Goal: Task Accomplishment & Management: Use online tool/utility

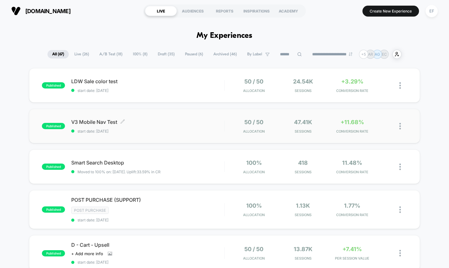
click at [214, 128] on div "V3 Mobile Nav Test Click to edit experience details Click to edit experience de…" at bounding box center [147, 126] width 153 height 15
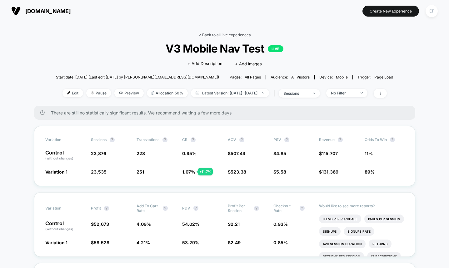
click at [223, 33] on link "< Back to all live experiences" at bounding box center [225, 34] width 52 height 5
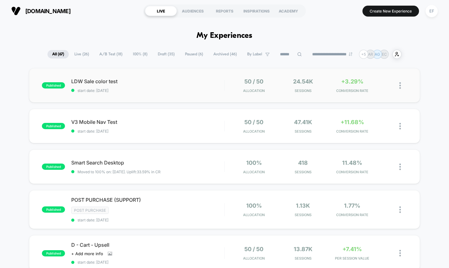
click at [189, 93] on div "published LDW Sale color test start date: 8/18/2025 50 / 50 Allocation 24.54k S…" at bounding box center [224, 85] width 390 height 34
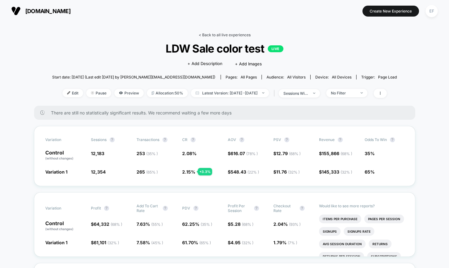
click at [218, 33] on link "< Back to all live experiences" at bounding box center [225, 34] width 52 height 5
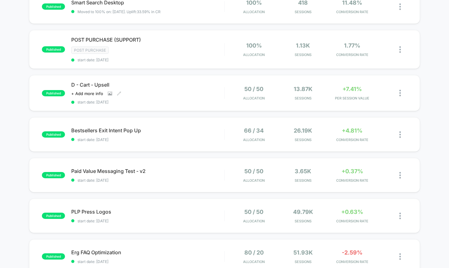
scroll to position [167, 0]
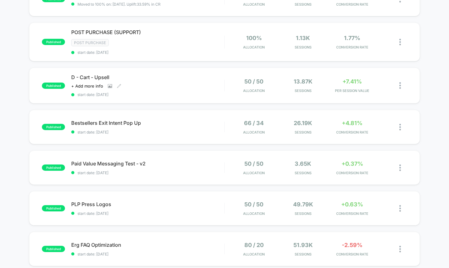
click at [198, 87] on div "D - Cart - Upsell Click to view images Click to edit experience details + Add m…" at bounding box center [147, 85] width 153 height 23
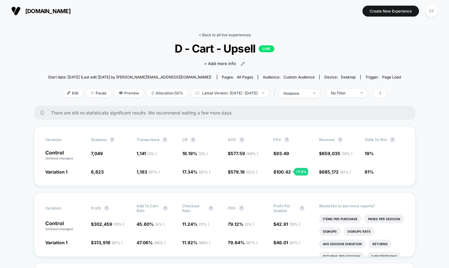
click at [226, 36] on link "< Back to all live experiences" at bounding box center [225, 34] width 52 height 5
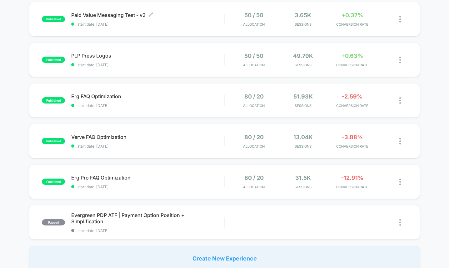
scroll to position [325, 0]
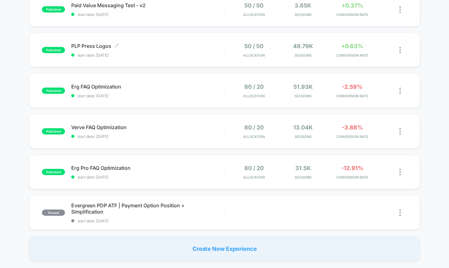
click at [214, 56] on span "start date: 7/31/2025" at bounding box center [147, 55] width 153 height 5
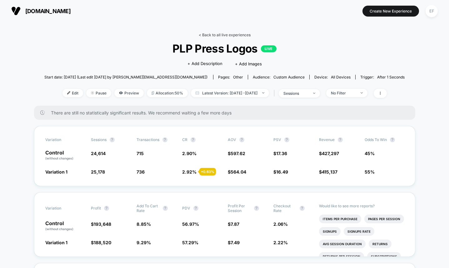
click at [212, 35] on link "< Back to all live experiences" at bounding box center [225, 34] width 52 height 5
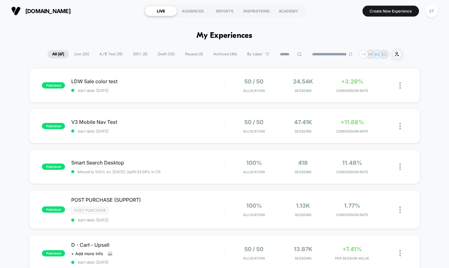
click at [101, 55] on span "A/B Test ( 18 )" at bounding box center [111, 54] width 32 height 8
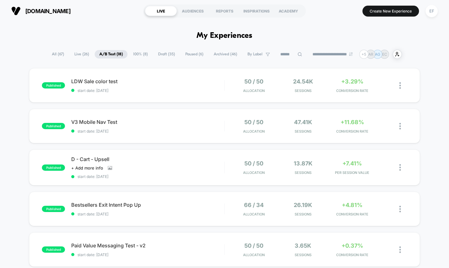
click at [164, 52] on span "Draft ( 35 )" at bounding box center [166, 54] width 26 height 8
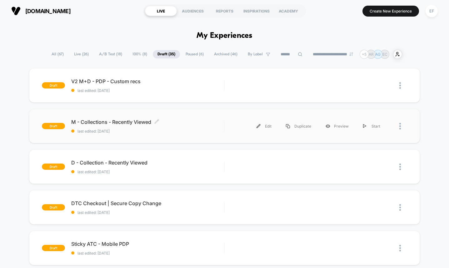
click at [189, 123] on span "M - Collections - Recently Viewed Click to edit experience details" at bounding box center [147, 122] width 153 height 6
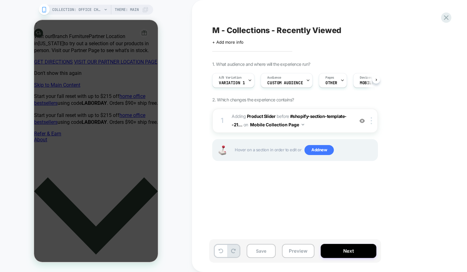
scroll to position [0, 0]
click at [295, 83] on span "Custom Audience" at bounding box center [285, 83] width 36 height 4
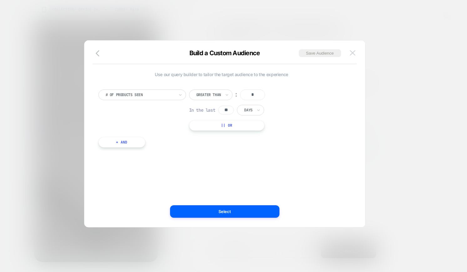
click at [355, 51] on button at bounding box center [352, 52] width 9 height 9
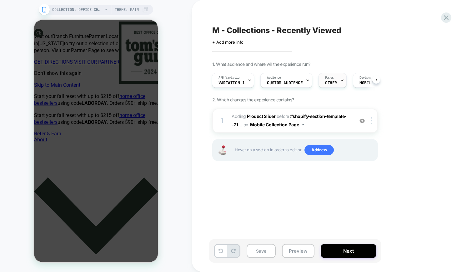
click at [331, 79] on span "Pages" at bounding box center [329, 78] width 9 height 4
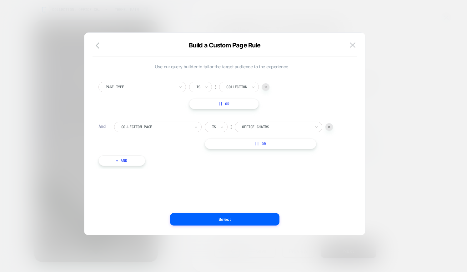
click at [240, 146] on button "|| Or" at bounding box center [260, 144] width 111 height 11
click at [263, 142] on div at bounding box center [276, 144] width 69 height 6
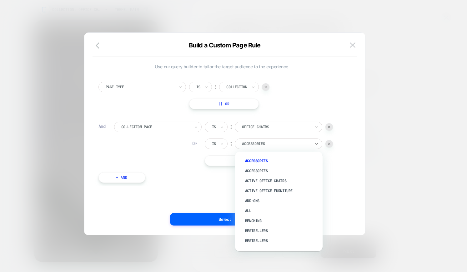
click at [257, 158] on div "Accessories" at bounding box center [281, 161] width 81 height 10
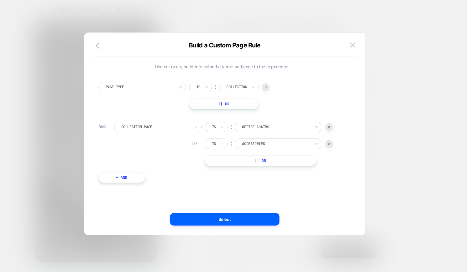
click at [257, 158] on button "|| Or" at bounding box center [260, 161] width 111 height 11
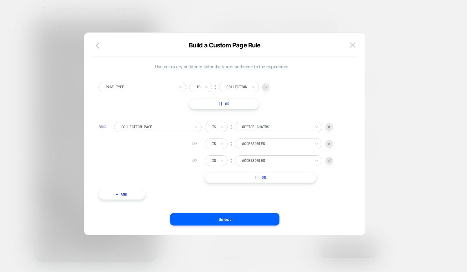
click at [332, 142] on div at bounding box center [328, 143] width 7 height 7
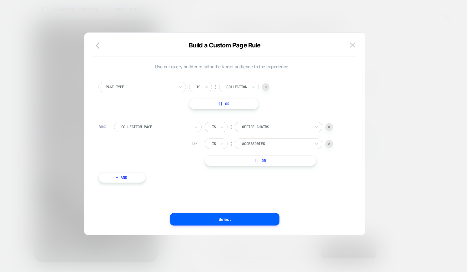
click at [290, 149] on div "Is ︰ Office Chairs Or Is ︰ Accessories || Or" at bounding box center [269, 144] width 128 height 44
click at [291, 147] on div "Accessories" at bounding box center [276, 144] width 70 height 7
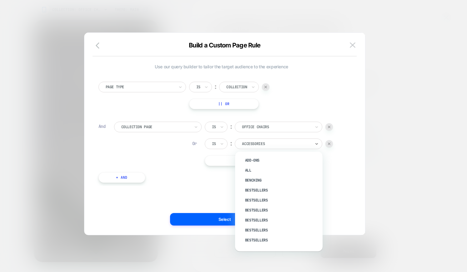
scroll to position [42, 0]
click at [262, 189] on div "Bestsellers" at bounding box center [281, 189] width 81 height 10
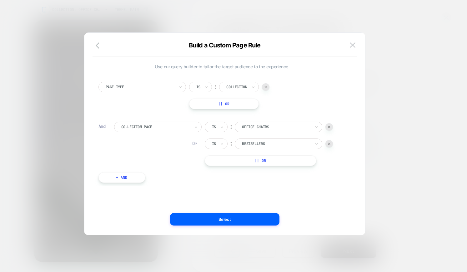
click at [257, 158] on button "|| Or" at bounding box center [260, 161] width 111 height 11
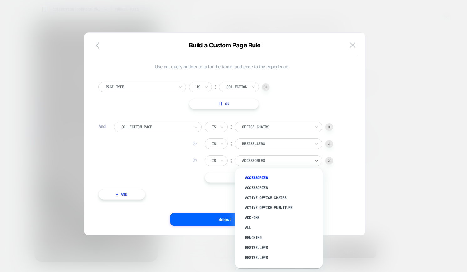
click at [257, 158] on div at bounding box center [276, 161] width 69 height 6
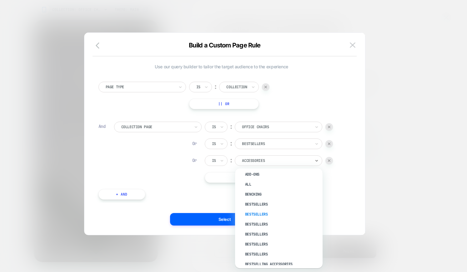
click at [263, 214] on div "Bestsellers" at bounding box center [281, 215] width 81 height 10
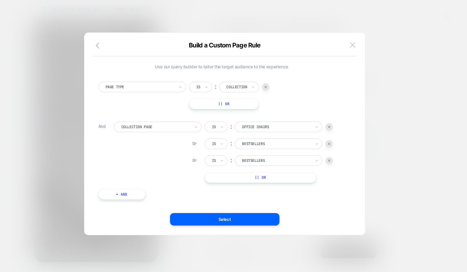
click at [248, 179] on button "|| Or" at bounding box center [260, 177] width 111 height 11
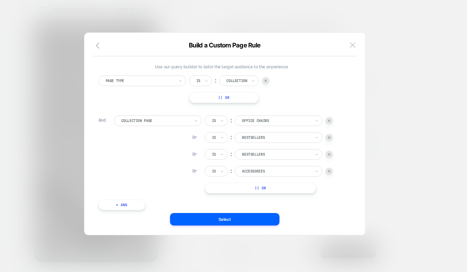
click at [255, 168] on div "Accessories" at bounding box center [276, 171] width 70 height 7
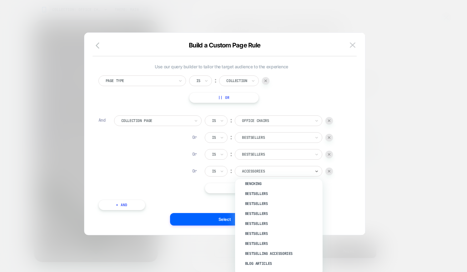
scroll to position [75, 0]
click at [260, 204] on div "Bestsellers" at bounding box center [281, 203] width 81 height 10
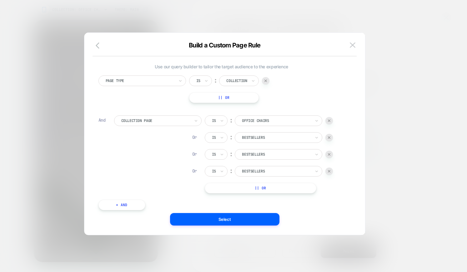
click at [250, 188] on button "|| Or" at bounding box center [260, 188] width 111 height 11
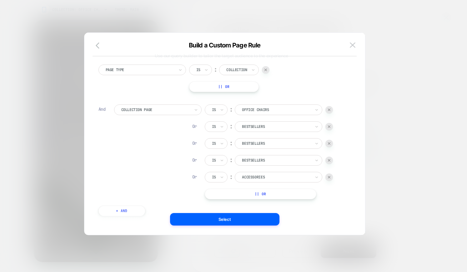
scroll to position [13, 0]
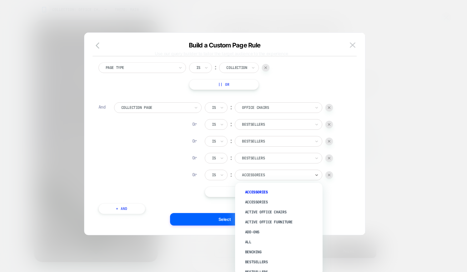
click at [258, 175] on div at bounding box center [276, 175] width 69 height 6
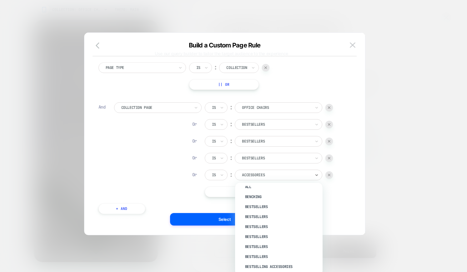
scroll to position [55, 0]
click at [259, 235] on div "Bestsellers" at bounding box center [281, 237] width 81 height 10
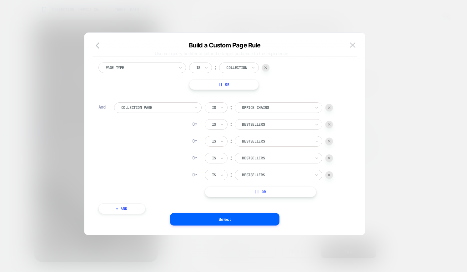
click at [253, 194] on button "|| Or" at bounding box center [260, 192] width 111 height 11
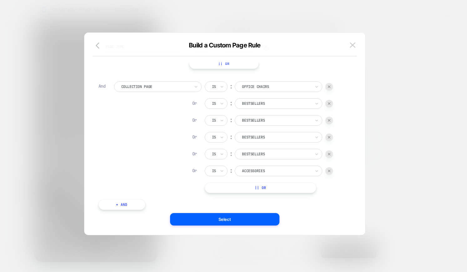
click at [261, 171] on div at bounding box center [276, 171] width 69 height 6
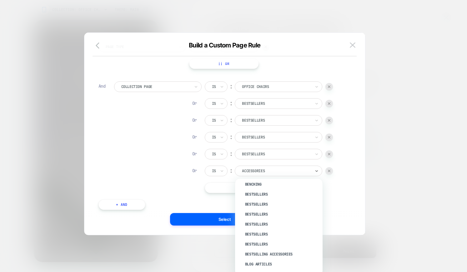
scroll to position [66, 0]
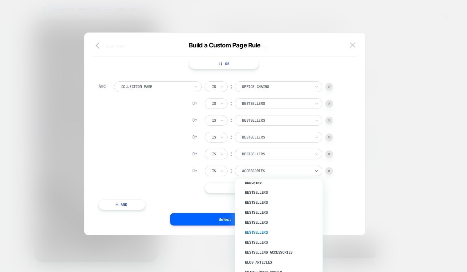
click at [258, 233] on div "Bestsellers" at bounding box center [281, 233] width 81 height 10
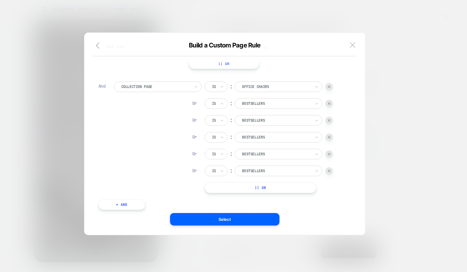
click at [246, 187] on button "|| Or" at bounding box center [260, 188] width 111 height 11
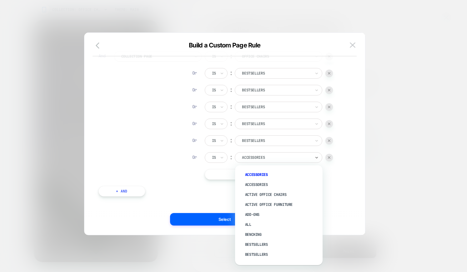
click at [258, 156] on div at bounding box center [276, 158] width 69 height 6
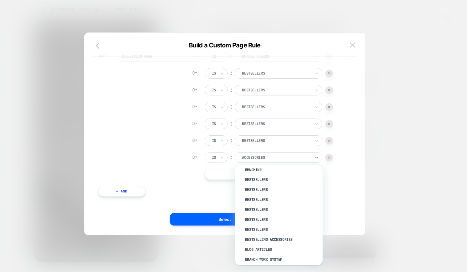
scroll to position [66, 0]
click at [259, 229] on div "Bestsellers" at bounding box center [281, 229] width 81 height 10
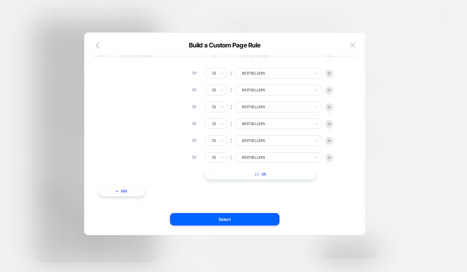
click at [238, 175] on button "|| Or" at bounding box center [260, 174] width 111 height 11
click at [220, 171] on button "|| Or" at bounding box center [260, 171] width 111 height 11
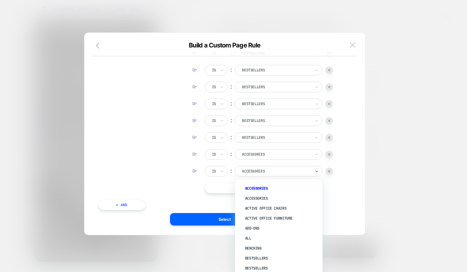
click at [255, 169] on div at bounding box center [276, 172] width 69 height 6
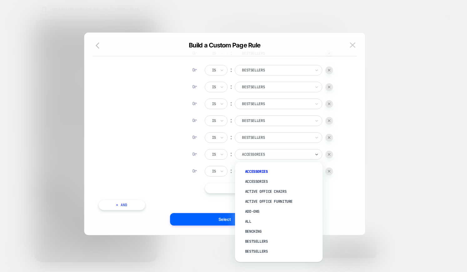
click at [264, 158] on div "Accessories" at bounding box center [276, 154] width 70 height 7
click at [249, 180] on div "Desks" at bounding box center [281, 181] width 81 height 10
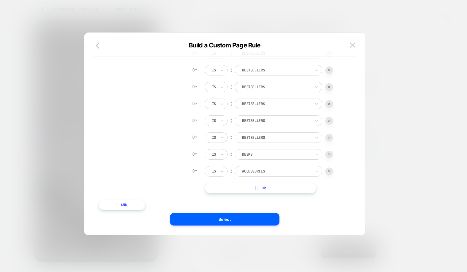
click at [255, 172] on div at bounding box center [276, 172] width 69 height 6
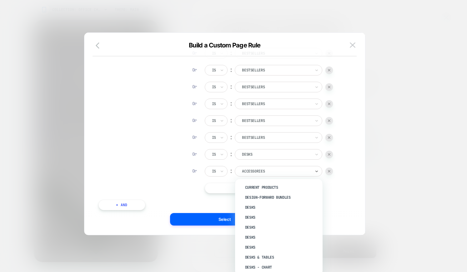
scroll to position [303, 0]
click at [253, 216] on div "Desks" at bounding box center [281, 216] width 81 height 10
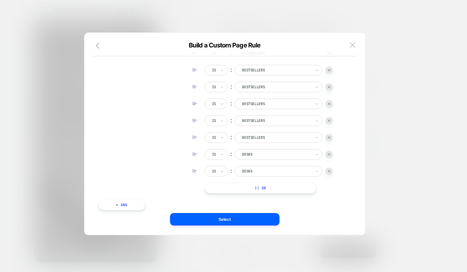
click at [231, 185] on button "|| Or" at bounding box center [260, 188] width 111 height 11
click at [266, 183] on div "Accessories" at bounding box center [278, 188] width 87 height 11
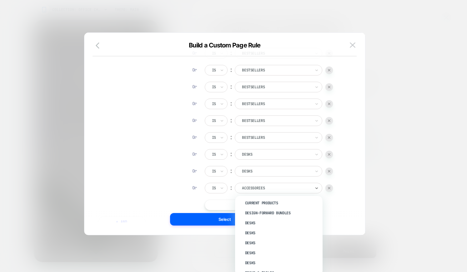
scroll to position [303, 0]
click at [252, 240] on div "Desks" at bounding box center [281, 242] width 81 height 10
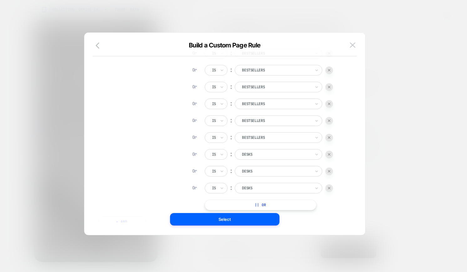
click at [247, 205] on button "|| Or" at bounding box center [260, 205] width 111 height 11
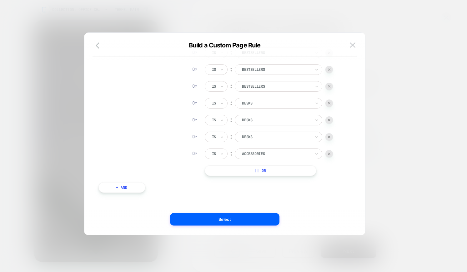
scroll to position [137, 0]
click at [254, 149] on div "Accessories" at bounding box center [276, 152] width 70 height 7
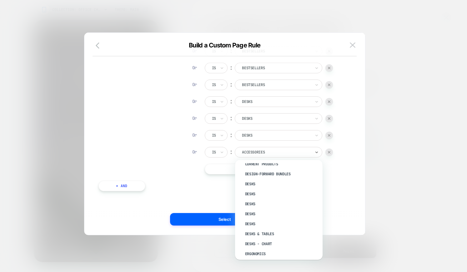
scroll to position [306, 0]
click at [248, 210] on div "Desks" at bounding box center [281, 214] width 81 height 10
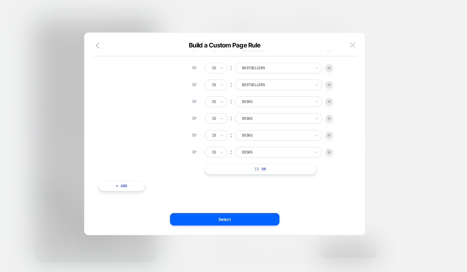
click at [255, 170] on button "|| Or" at bounding box center [260, 169] width 111 height 11
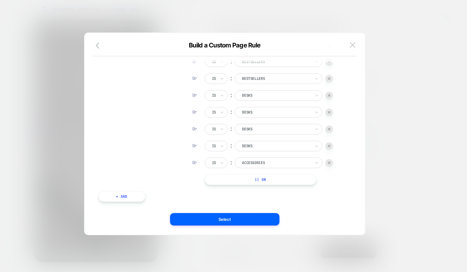
scroll to position [143, 0]
click at [258, 160] on div "Accessories" at bounding box center [276, 163] width 70 height 7
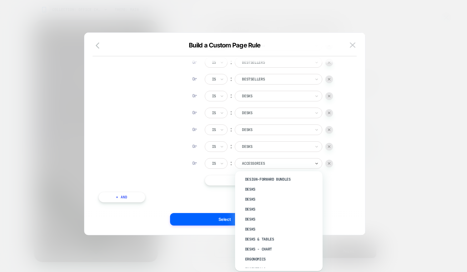
scroll to position [330, 0]
click at [251, 212] on div "Desks" at bounding box center [281, 211] width 81 height 10
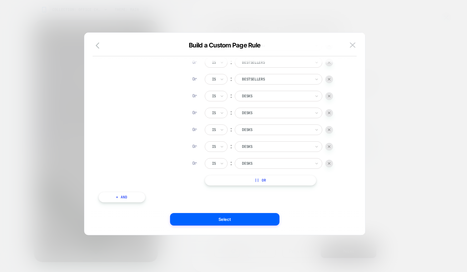
click at [238, 184] on button "|| Or" at bounding box center [260, 180] width 111 height 11
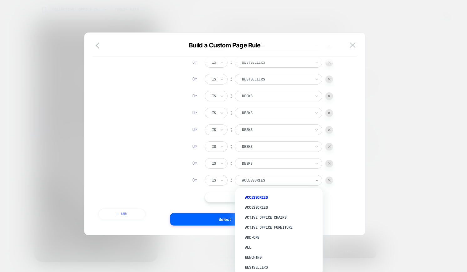
click at [288, 182] on div at bounding box center [276, 181] width 69 height 6
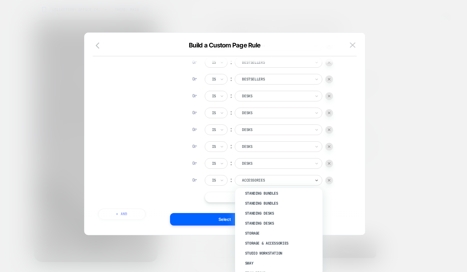
scroll to position [879, 0]
click at [288, 218] on div "Standing Desks" at bounding box center [281, 213] width 81 height 10
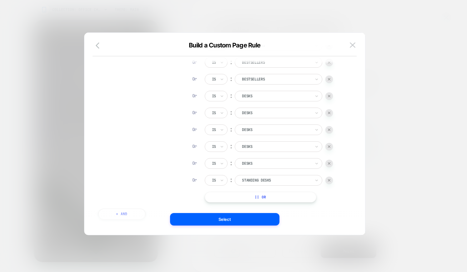
click at [250, 194] on button "|| Or" at bounding box center [260, 197] width 111 height 11
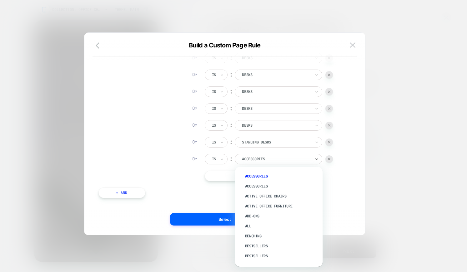
click at [260, 156] on div at bounding box center [276, 159] width 69 height 6
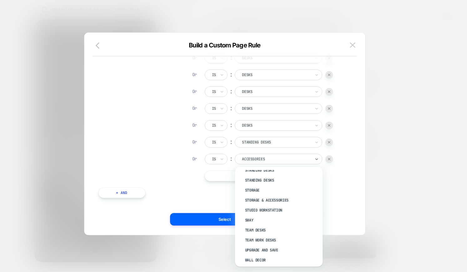
scroll to position [894, 0]
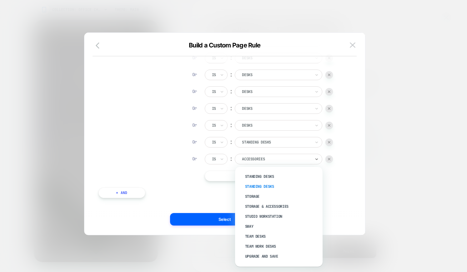
click at [267, 190] on div "Standing Desks" at bounding box center [281, 187] width 81 height 10
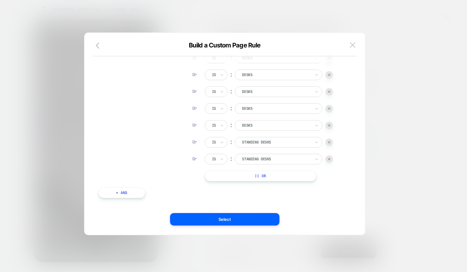
click at [244, 171] on button "|| Or" at bounding box center [260, 176] width 111 height 11
click at [260, 161] on div at bounding box center [276, 160] width 69 height 6
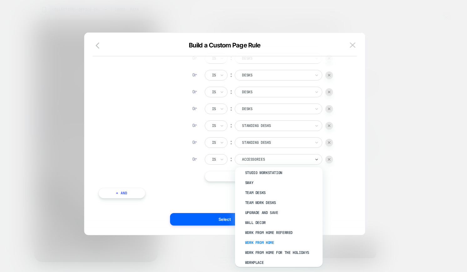
scroll to position [958, 0]
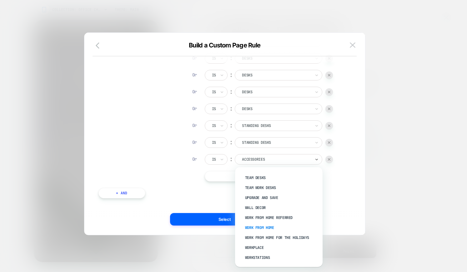
click at [266, 228] on div "Work from Home" at bounding box center [281, 228] width 81 height 10
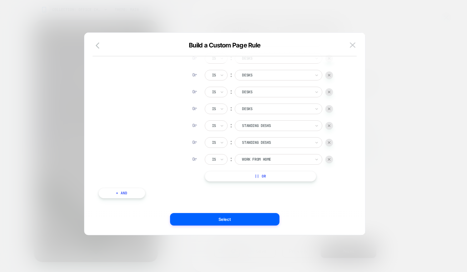
click at [256, 176] on button "|| Or" at bounding box center [260, 176] width 111 height 11
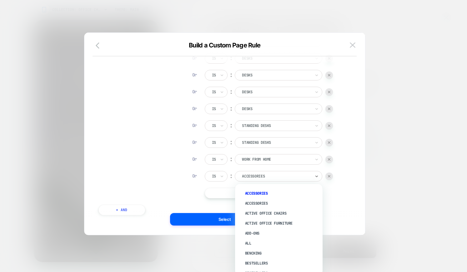
click at [256, 176] on div at bounding box center [276, 177] width 69 height 6
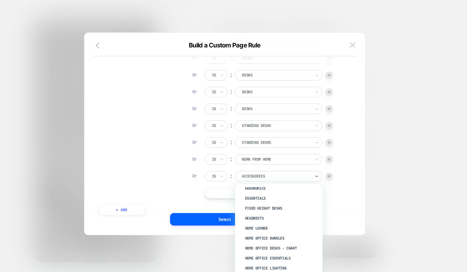
scroll to position [393, 0]
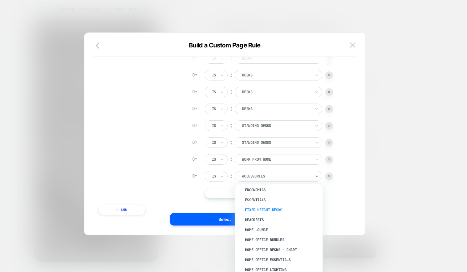
click at [276, 213] on div "Fixed Height Desks" at bounding box center [281, 210] width 81 height 10
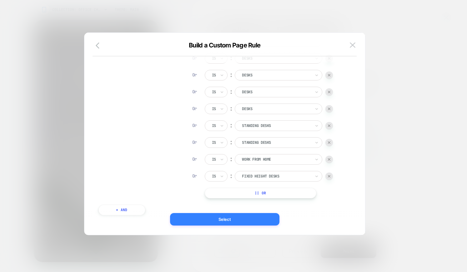
click at [245, 220] on button "Select" at bounding box center [224, 219] width 109 height 12
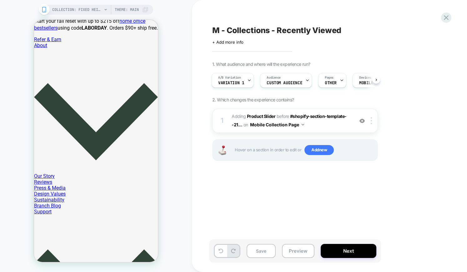
scroll to position [0, 0]
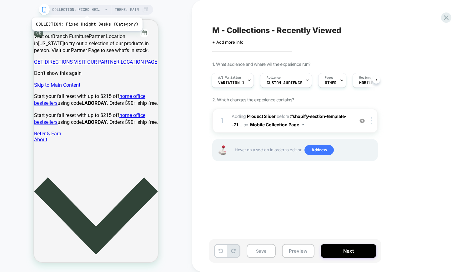
click at [86, 10] on span "COLLECTION: Fixed Height Desks (Category)" at bounding box center [77, 10] width 50 height 10
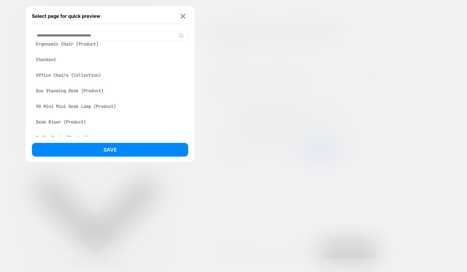
click at [81, 73] on div "Office Chairs (Collection)" at bounding box center [110, 75] width 156 height 12
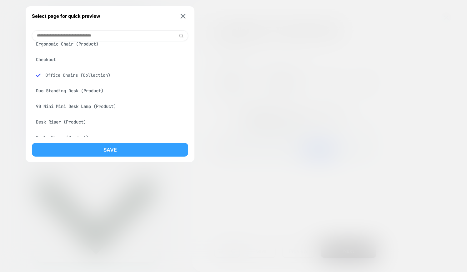
click at [124, 145] on button "Save" at bounding box center [110, 150] width 156 height 14
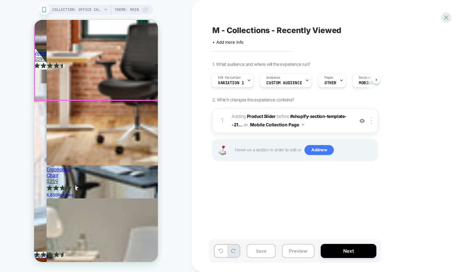
scroll to position [2406, 0]
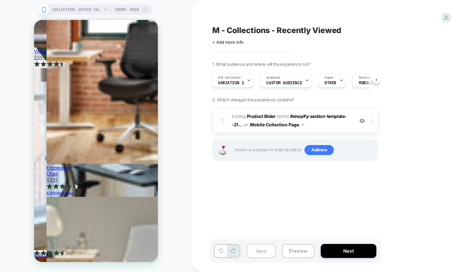
click at [268, 252] on button "Save" at bounding box center [260, 251] width 29 height 14
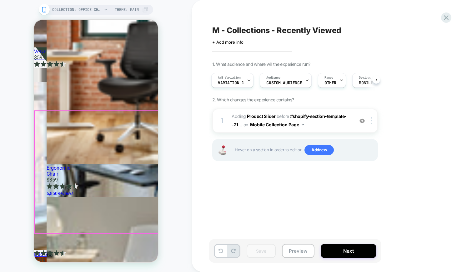
scroll to position [0, 59]
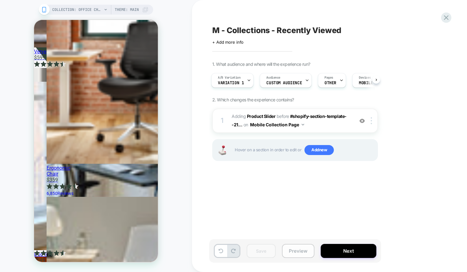
click at [301, 248] on button "Preview" at bounding box center [298, 251] width 32 height 14
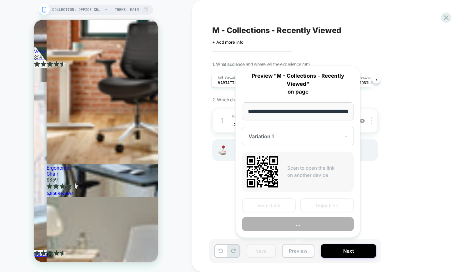
scroll to position [0, 92]
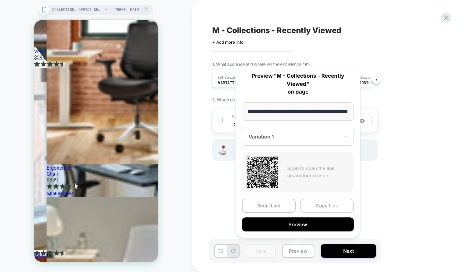
click at [332, 210] on button "Copy Link" at bounding box center [327, 206] width 54 height 14
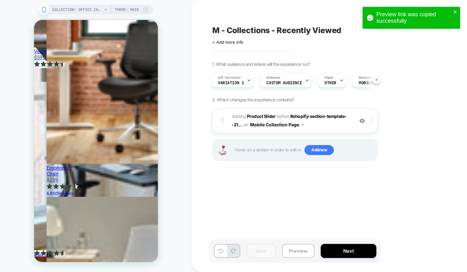
click at [331, 125] on span "#_loomi_addon_1724672012592_dup1724672678_dup1755695793 Adding Product Slider B…" at bounding box center [290, 120] width 119 height 17
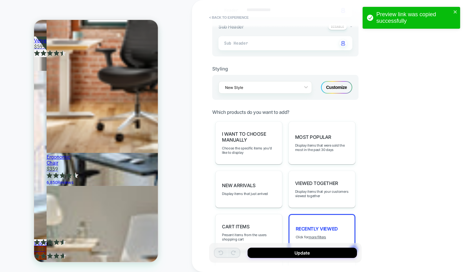
scroll to position [201, 0]
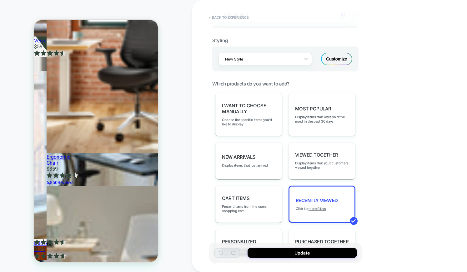
click at [328, 64] on div "Customize" at bounding box center [336, 59] width 31 height 12
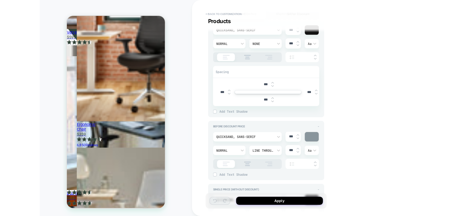
scroll to position [701, 0]
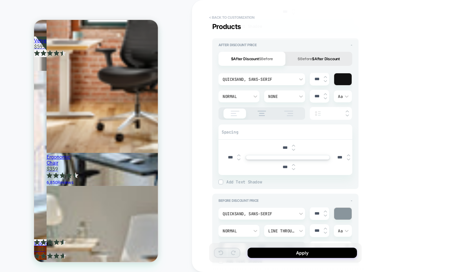
click at [240, 17] on button "< Back to customization" at bounding box center [232, 17] width 52 height 10
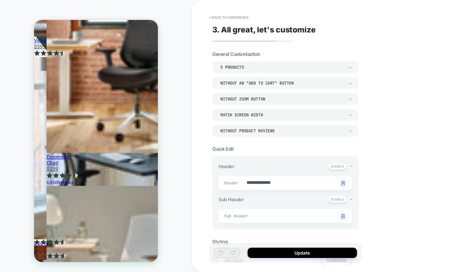
type textarea "*"
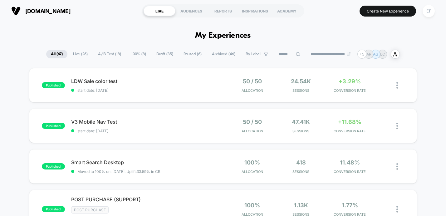
click at [110, 55] on span "A/B Test ( 18 )" at bounding box center [109, 54] width 32 height 8
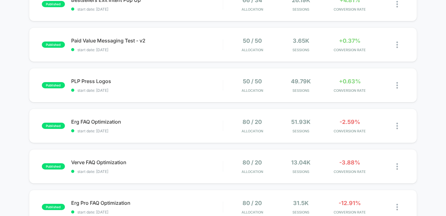
scroll to position [221, 0]
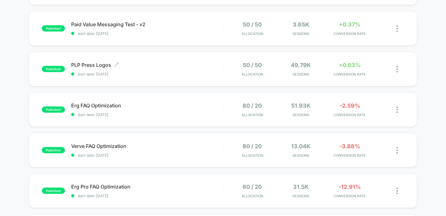
click at [166, 68] on div "PLP Press Logos Click to edit experience details Click to edit experience detai…" at bounding box center [147, 69] width 152 height 15
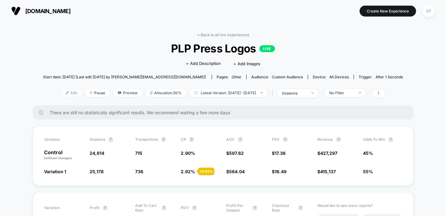
click at [61, 90] on span "Edit" at bounding box center [71, 93] width 21 height 8
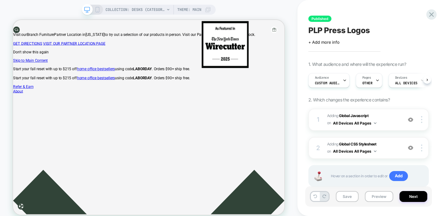
click at [336, 81] on span "Custom Audience" at bounding box center [327, 83] width 25 height 4
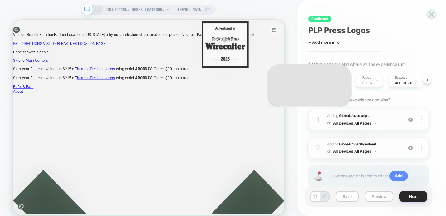
scroll to position [0, 0]
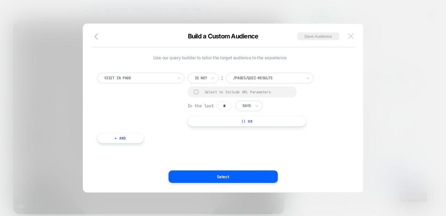
click at [354, 37] on button at bounding box center [350, 36] width 9 height 9
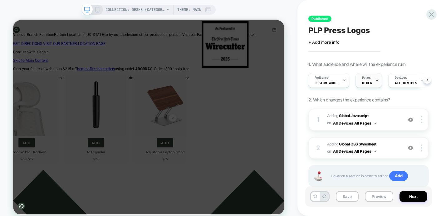
click at [372, 82] on div "Pages OTHER" at bounding box center [367, 80] width 23 height 14
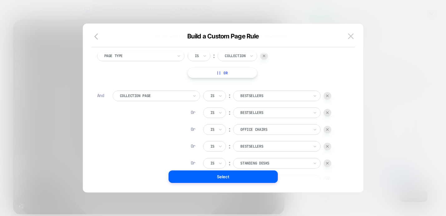
scroll to position [21, 0]
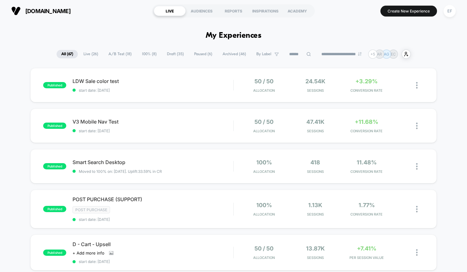
click at [171, 52] on span "Draft ( 35 )" at bounding box center [175, 54] width 26 height 8
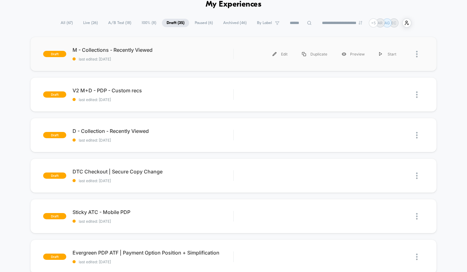
scroll to position [39, 0]
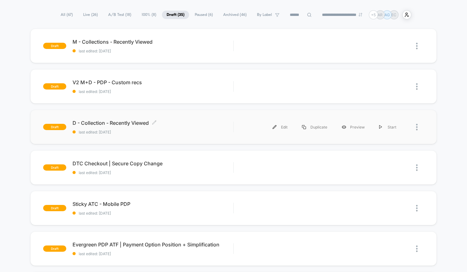
click at [181, 123] on span "D - Collection - Recently Viewed Click to edit experience details" at bounding box center [152, 123] width 161 height 6
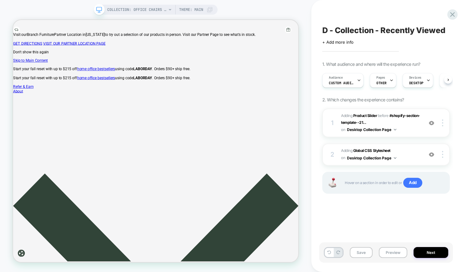
scroll to position [0, 0]
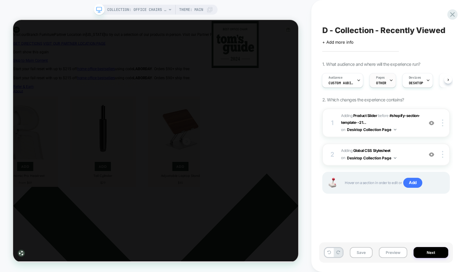
click at [380, 79] on span "Pages" at bounding box center [380, 78] width 9 height 4
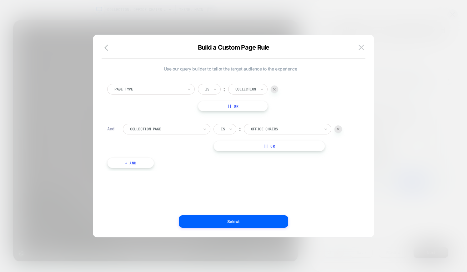
scroll to position [6, 0]
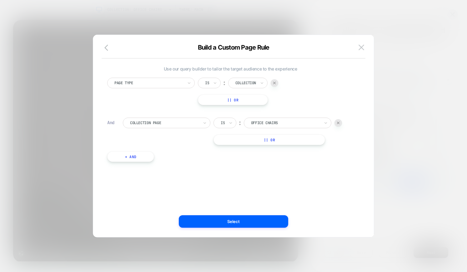
click at [253, 141] on button "|| Or" at bounding box center [268, 140] width 111 height 11
click at [253, 141] on div at bounding box center [285, 140] width 69 height 6
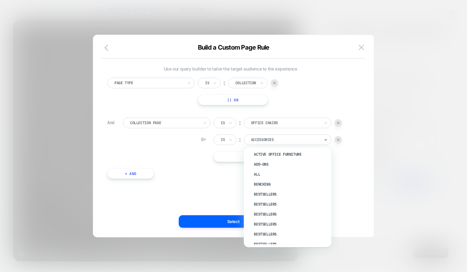
scroll to position [47, 0]
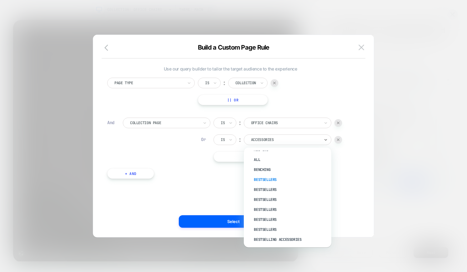
click at [265, 177] on div "Bestsellers" at bounding box center [290, 180] width 81 height 10
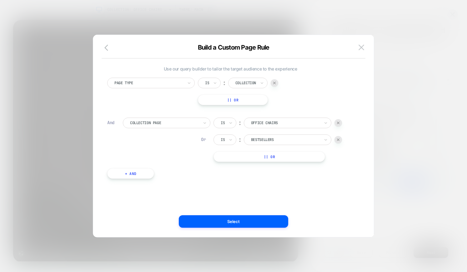
click at [267, 159] on button "|| Or" at bounding box center [268, 156] width 111 height 11
click at [267, 159] on div at bounding box center [285, 157] width 69 height 6
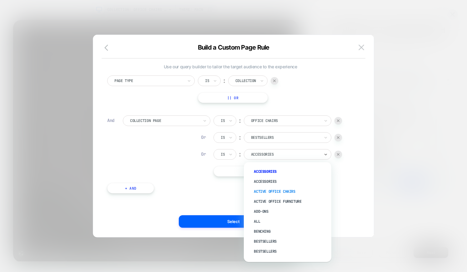
scroll to position [53, 0]
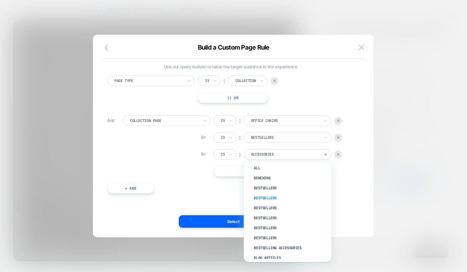
click at [267, 197] on div "Bestsellers" at bounding box center [290, 198] width 81 height 10
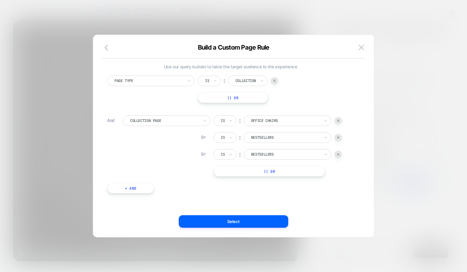
click at [275, 174] on button "|| Or" at bounding box center [268, 171] width 111 height 11
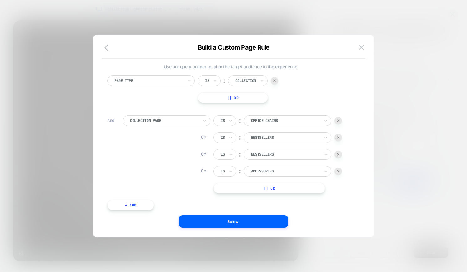
scroll to position [6, 0]
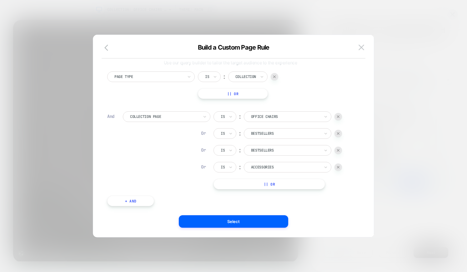
click at [276, 168] on div at bounding box center [285, 168] width 69 height 6
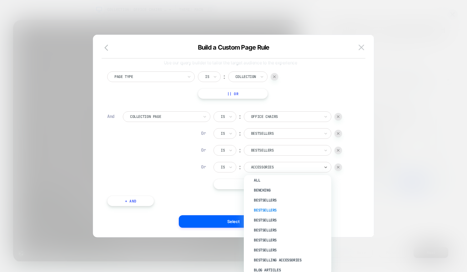
scroll to position [56, 0]
click at [268, 221] on div "Bestsellers" at bounding box center [290, 219] width 81 height 10
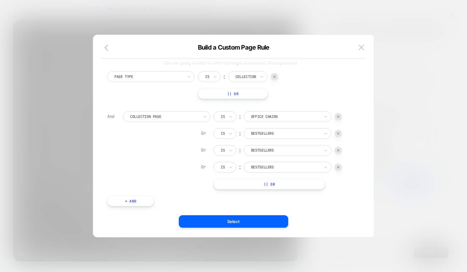
click at [259, 180] on button "|| Or" at bounding box center [268, 184] width 111 height 11
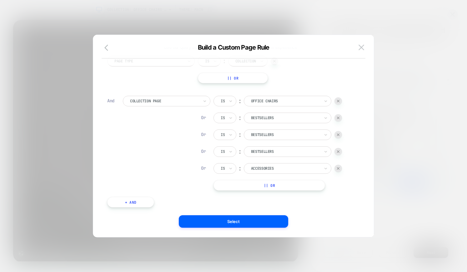
click at [270, 168] on div at bounding box center [285, 169] width 69 height 6
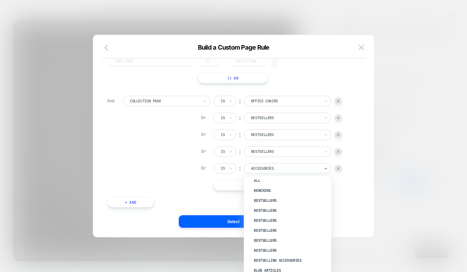
scroll to position [58, 0]
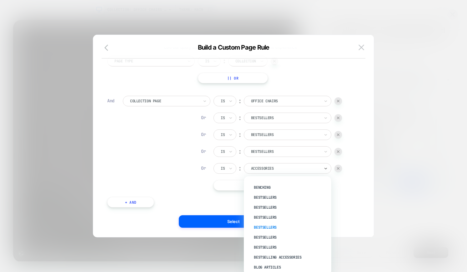
click at [268, 227] on div "Bestsellers" at bounding box center [290, 228] width 81 height 10
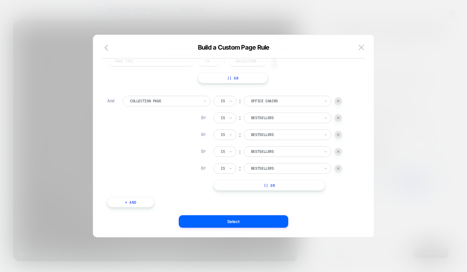
click at [266, 182] on button "|| Or" at bounding box center [268, 185] width 111 height 11
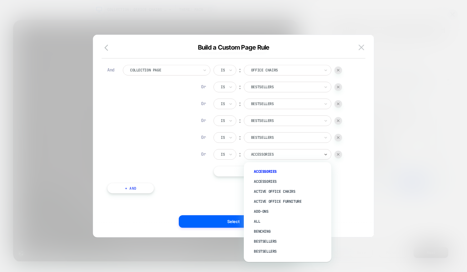
click at [263, 149] on div "Accessories" at bounding box center [287, 154] width 87 height 11
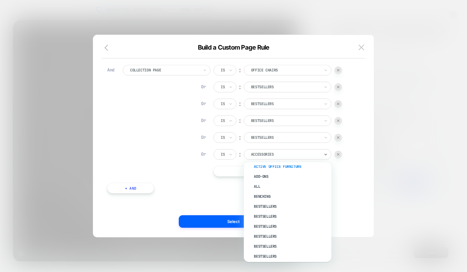
scroll to position [42, 0]
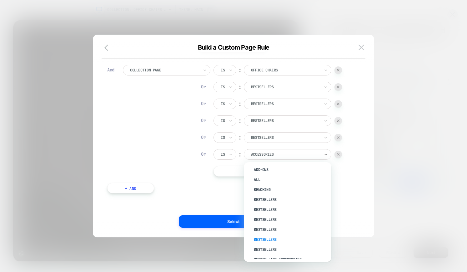
click at [264, 240] on div "Bestsellers" at bounding box center [290, 240] width 81 height 10
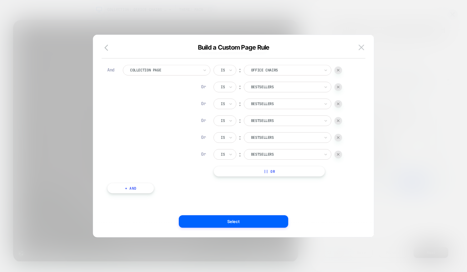
click at [263, 171] on button "|| Or" at bounding box center [268, 171] width 111 height 11
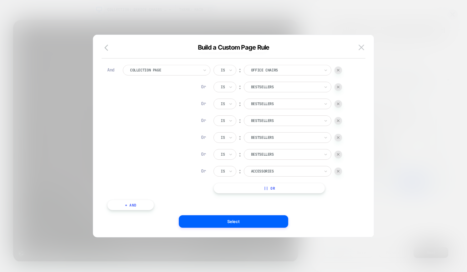
scroll to position [70, 0]
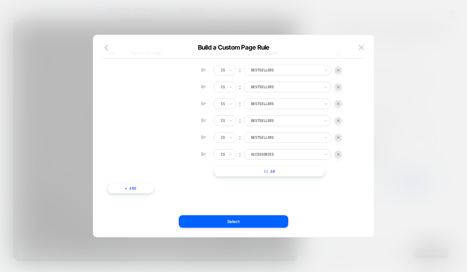
click at [265, 156] on div at bounding box center [285, 155] width 69 height 6
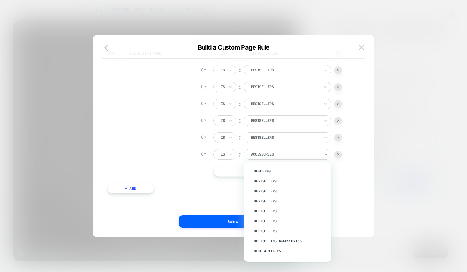
scroll to position [62, 0]
click at [268, 231] on div "Bestsellers" at bounding box center [290, 230] width 81 height 10
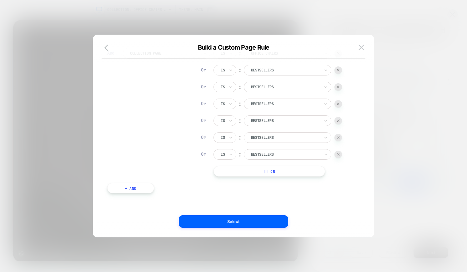
click at [287, 171] on button "|| Or" at bounding box center [268, 171] width 111 height 11
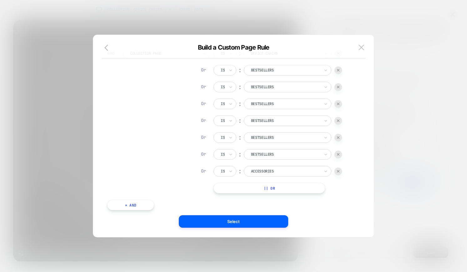
click at [272, 173] on div at bounding box center [285, 172] width 69 height 6
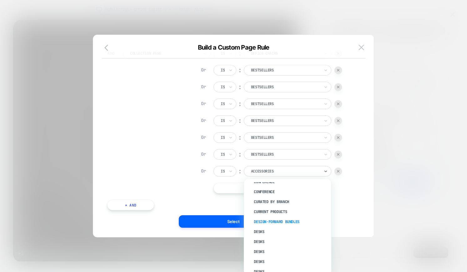
scroll to position [302, 0]
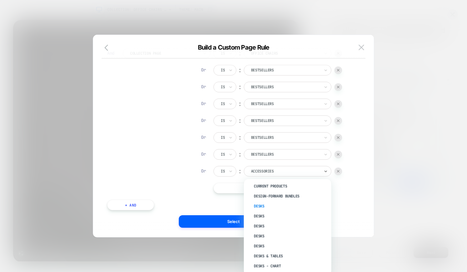
click at [258, 205] on div "Desks" at bounding box center [290, 206] width 81 height 10
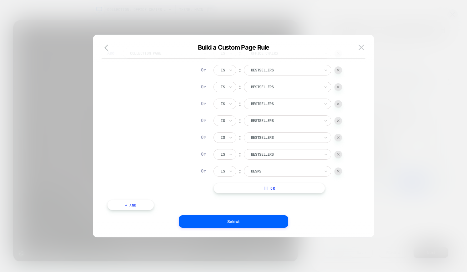
click at [268, 187] on button "|| Or" at bounding box center [268, 188] width 111 height 11
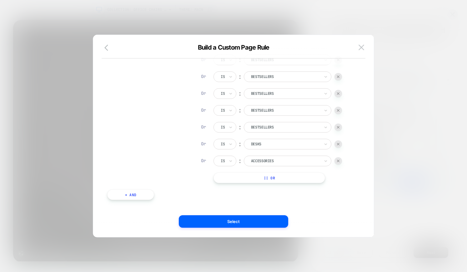
scroll to position [97, 0]
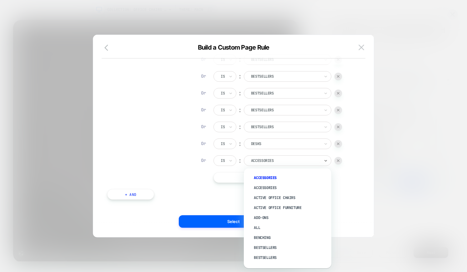
click at [268, 160] on div at bounding box center [285, 161] width 69 height 6
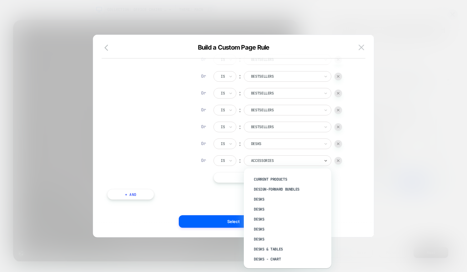
scroll to position [299, 0]
click at [254, 210] on div "Desks" at bounding box center [290, 209] width 81 height 10
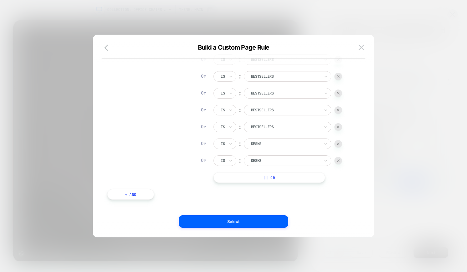
click at [267, 176] on button "|| Or" at bounding box center [268, 177] width 111 height 11
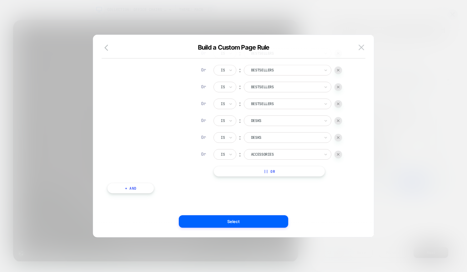
click at [272, 156] on div at bounding box center [285, 155] width 69 height 6
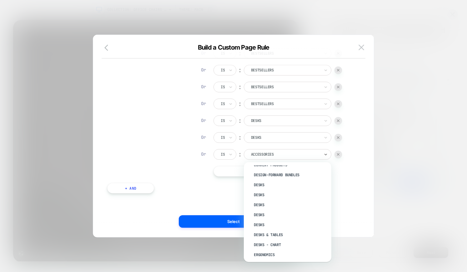
scroll to position [314, 0]
click at [257, 197] on div "Desks" at bounding box center [290, 197] width 81 height 10
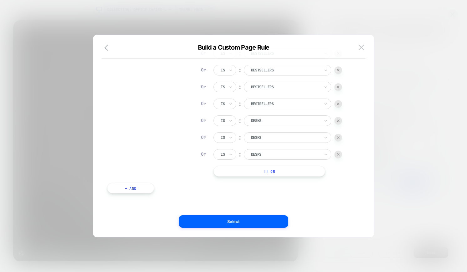
click at [256, 169] on button "|| Or" at bounding box center [268, 171] width 111 height 11
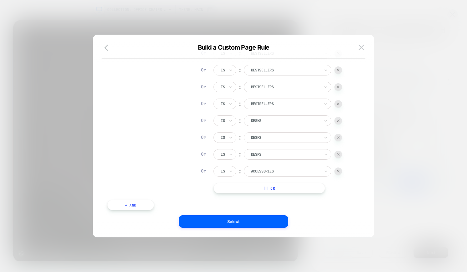
scroll to position [137, 0]
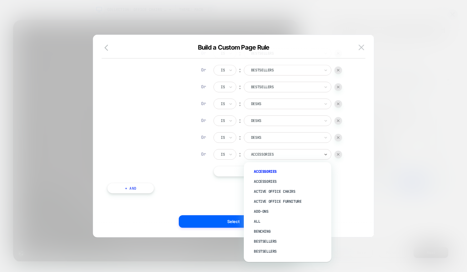
click at [279, 156] on div at bounding box center [285, 155] width 69 height 6
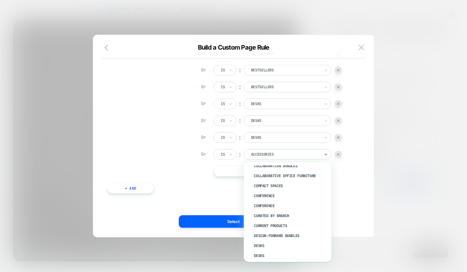
scroll to position [296, 0]
click at [261, 226] on div "Desks" at bounding box center [290, 226] width 81 height 10
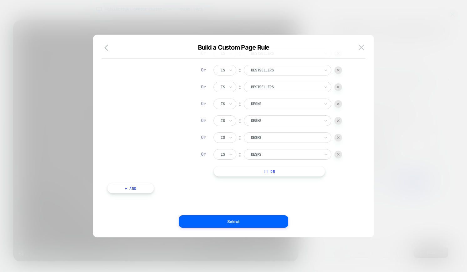
click at [256, 175] on button "|| Or" at bounding box center [268, 171] width 111 height 11
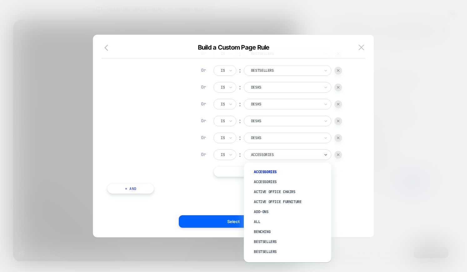
click at [290, 155] on div at bounding box center [285, 155] width 69 height 6
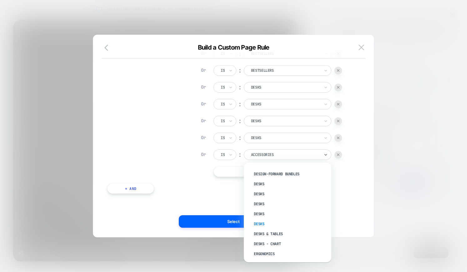
click at [258, 226] on div "Desks" at bounding box center [290, 224] width 81 height 10
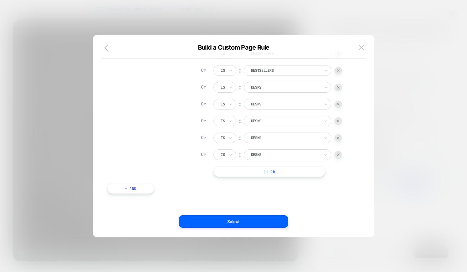
click at [250, 169] on button "|| Or" at bounding box center [268, 171] width 111 height 11
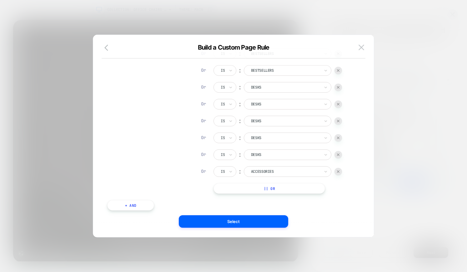
scroll to position [171, 0]
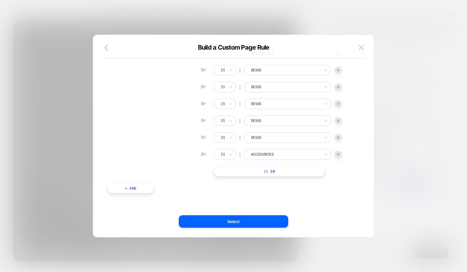
click at [262, 156] on div at bounding box center [285, 155] width 69 height 6
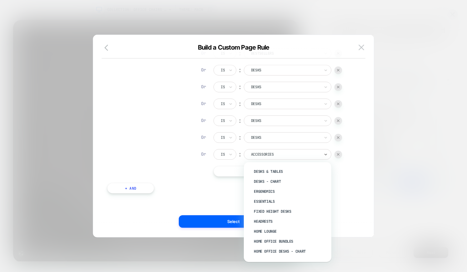
scroll to position [370, 0]
click at [287, 214] on div "Fixed Height Desks" at bounding box center [290, 211] width 81 height 10
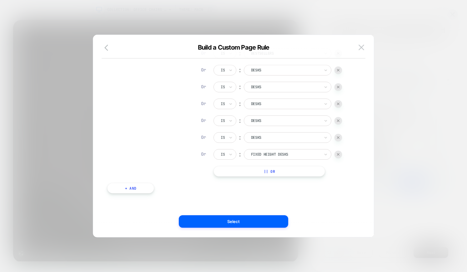
click at [260, 177] on div "Page Type Is ︰ Collection || Or And Collection Page Is ︰ Office Chairs Or Is ︰ …" at bounding box center [230, 53] width 252 height 299
click at [269, 171] on button "|| Or" at bounding box center [268, 171] width 111 height 11
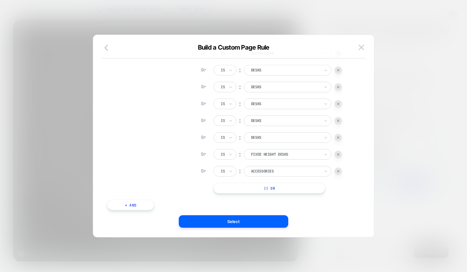
scroll to position [188, 0]
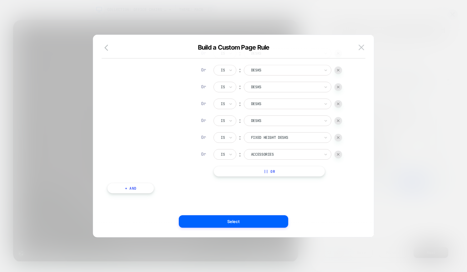
click at [274, 152] on div at bounding box center [285, 155] width 69 height 6
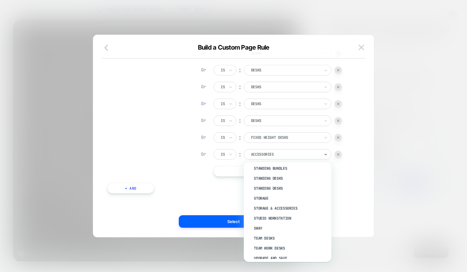
scroll to position [885, 0]
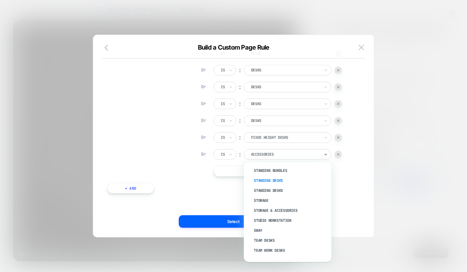
click at [271, 184] on div "Standing Desks" at bounding box center [290, 181] width 81 height 10
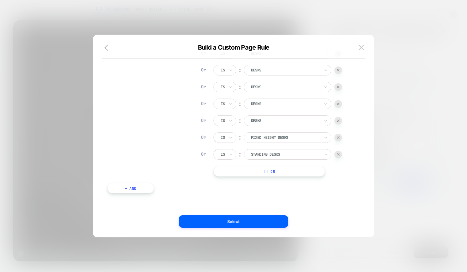
click at [272, 170] on button "|| Or" at bounding box center [268, 171] width 111 height 11
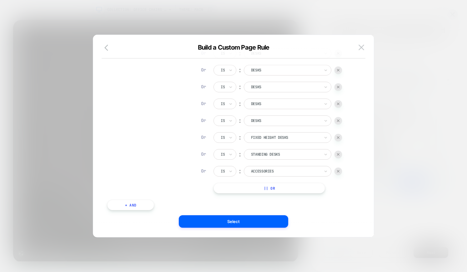
click at [269, 170] on div at bounding box center [285, 172] width 69 height 6
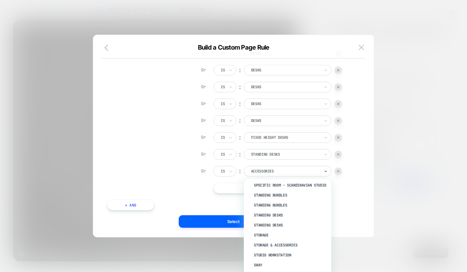
scroll to position [869, 0]
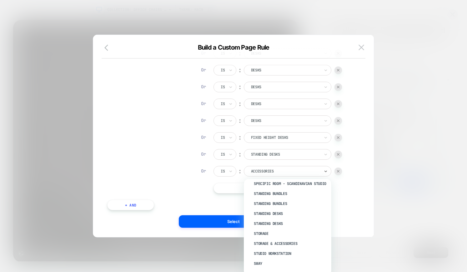
click at [271, 228] on div "Standing Desks" at bounding box center [290, 224] width 81 height 10
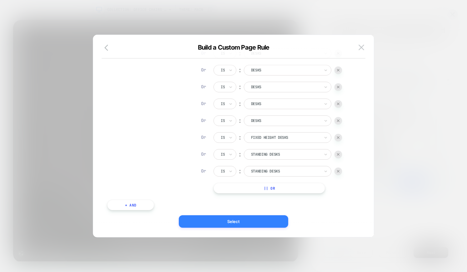
click at [272, 225] on button "Select" at bounding box center [233, 221] width 109 height 12
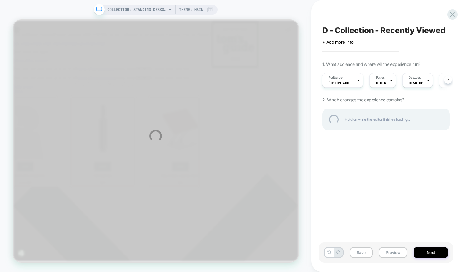
click at [367, 252] on div "COLLECTION: Standing Desks (Category) COLLECTION: Standing Desks (Category) The…" at bounding box center [233, 136] width 467 height 272
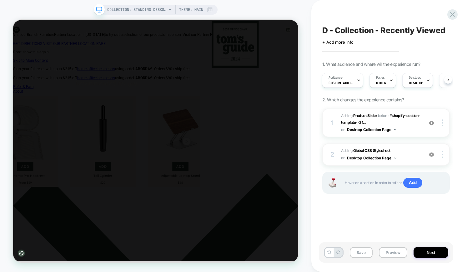
scroll to position [0, 1]
click at [366, 251] on button "Save" at bounding box center [360, 252] width 23 height 11
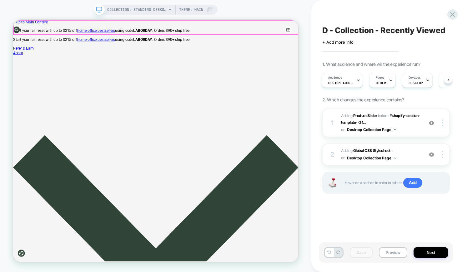
scroll to position [0, 0]
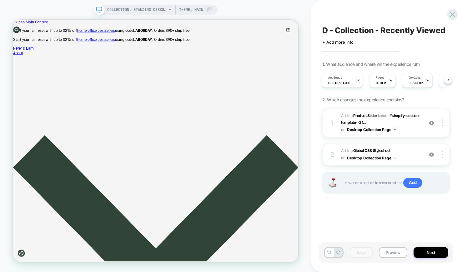
click at [131, 4] on div "COLLECTION: Standing Desks (Category) COLLECTION: Standing Desks (Category) The…" at bounding box center [155, 136] width 311 height 272
click at [130, 6] on span "COLLECTION: Standing Desks (Category)" at bounding box center [136, 10] width 59 height 10
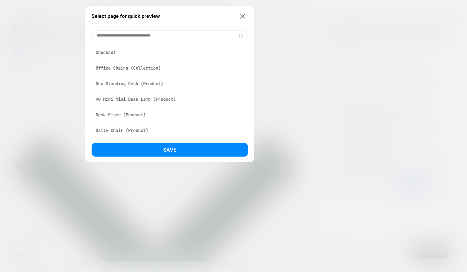
click at [120, 68] on div "Office Chairs (Collection)" at bounding box center [169, 68] width 156 height 12
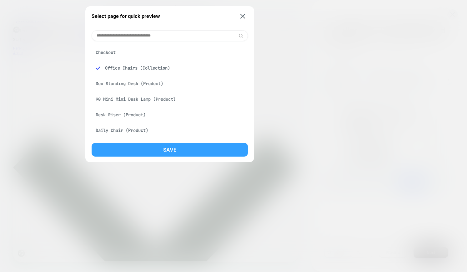
click at [158, 148] on button "Save" at bounding box center [169, 150] width 156 height 14
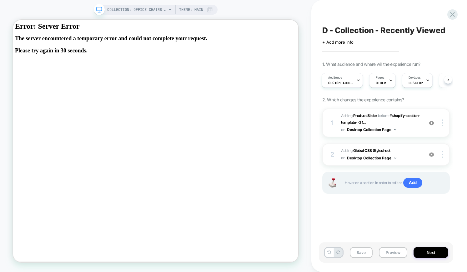
scroll to position [0, 1]
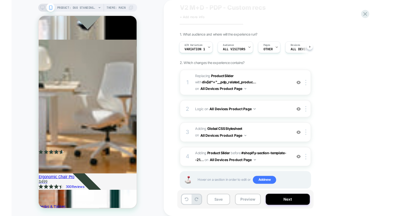
scroll to position [0, 1]
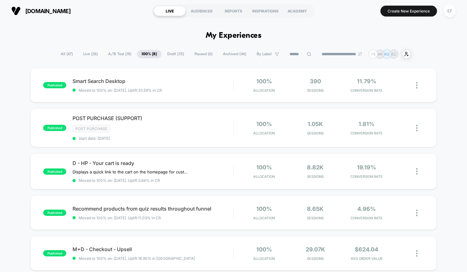
click at [105, 51] on span "A/B Test ( 18 )" at bounding box center [119, 54] width 32 height 8
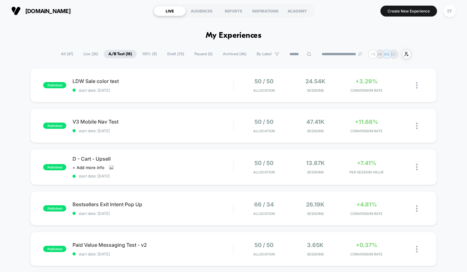
click at [87, 55] on span "Live ( 26 )" at bounding box center [91, 54] width 24 height 8
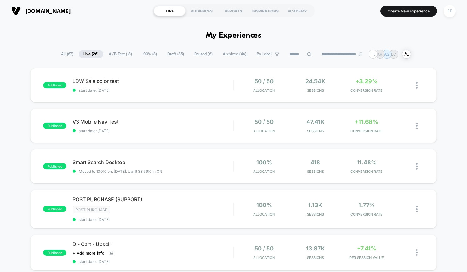
click at [166, 54] on span "Draft ( 35 )" at bounding box center [175, 54] width 26 height 8
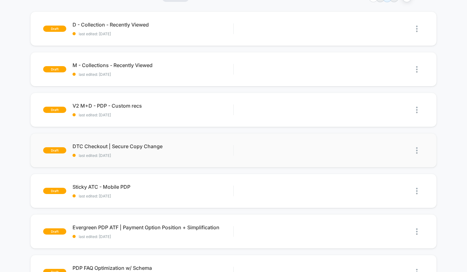
scroll to position [57, 0]
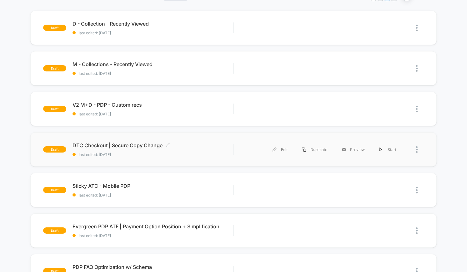
click at [200, 149] on div "DTC Checkout | Secure Copy Change Click to edit experience details Click to edi…" at bounding box center [152, 149] width 161 height 15
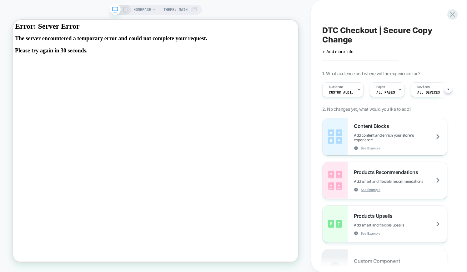
scroll to position [0, 0]
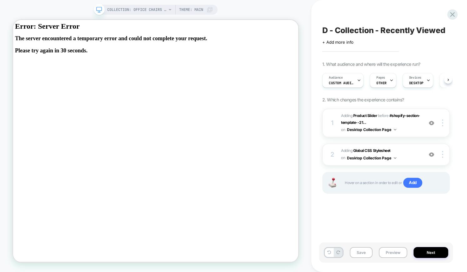
scroll to position [0, 0]
click at [352, 79] on div "Audience Custom Audience" at bounding box center [340, 80] width 37 height 14
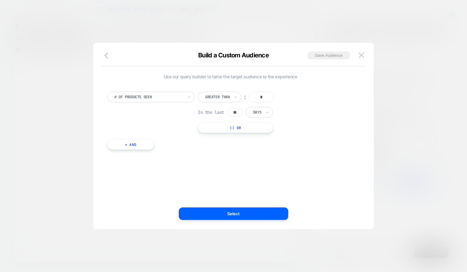
click at [124, 146] on button "+ And" at bounding box center [130, 144] width 47 height 11
click at [173, 151] on div at bounding box center [164, 151] width 69 height 6
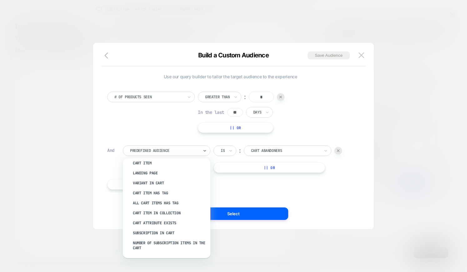
scroll to position [119, 0]
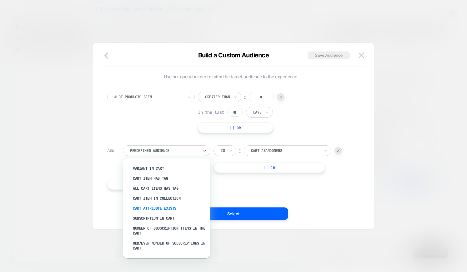
click at [165, 208] on div "Cart Attribute Exists" at bounding box center [169, 209] width 81 height 10
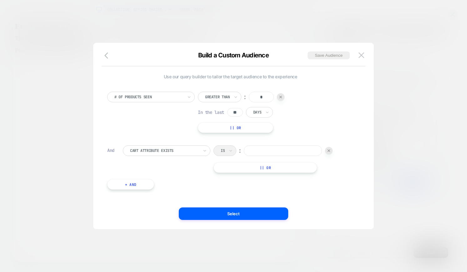
click at [225, 151] on div "Is ︰" at bounding box center [272, 151] width 119 height 11
click at [360, 54] on img at bounding box center [361, 54] width 6 height 5
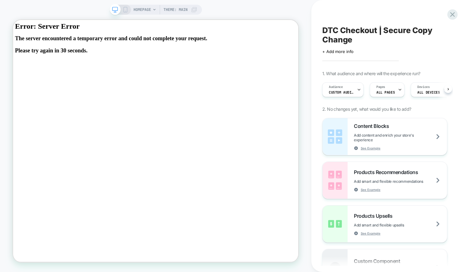
scroll to position [0, 0]
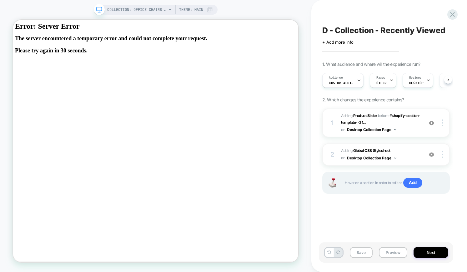
scroll to position [0, 0]
click at [381, 80] on div "Pages OTHER" at bounding box center [380, 80] width 23 height 14
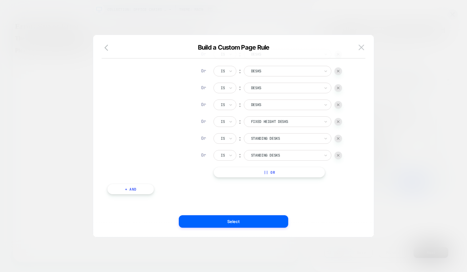
scroll to position [205, 0]
click at [361, 47] on img at bounding box center [361, 47] width 6 height 5
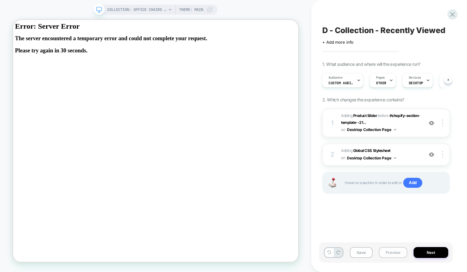
drag, startPoint x: 368, startPoint y: 252, endPoint x: 384, endPoint y: 250, distance: 17.0
click at [368, 252] on button "Save" at bounding box center [360, 252] width 23 height 11
click at [394, 251] on button "Preview" at bounding box center [392, 252] width 28 height 11
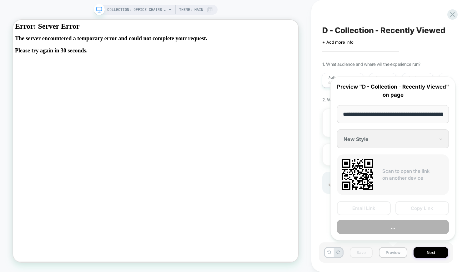
scroll to position [0, 92]
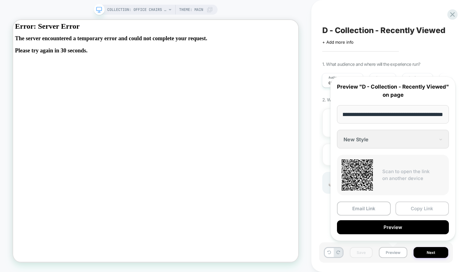
click at [423, 207] on button "Copy Link" at bounding box center [422, 209] width 54 height 14
